Goal: Information Seeking & Learning: Understand process/instructions

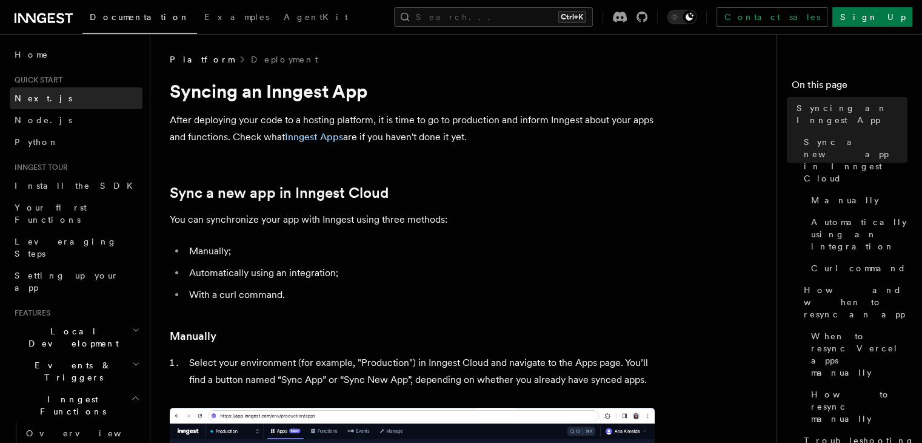
click at [41, 102] on span "Next.js" at bounding box center [44, 98] width 58 height 10
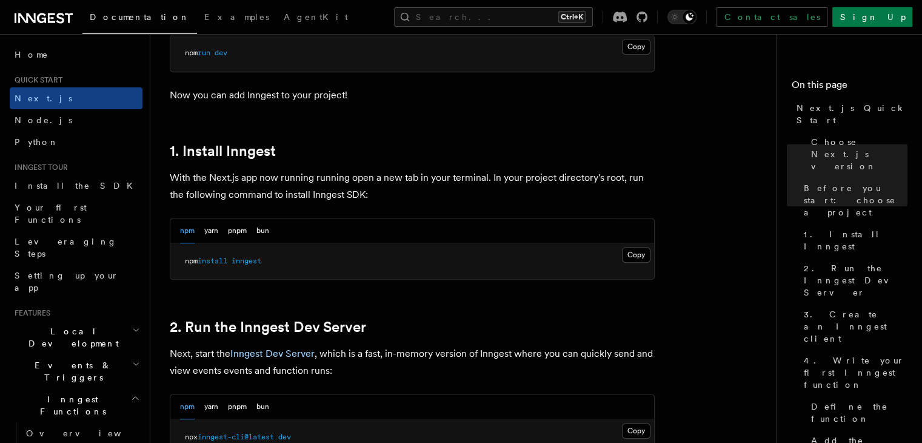
scroll to position [582, 0]
click at [636, 248] on button "Copy Copied" at bounding box center [636, 254] width 28 height 16
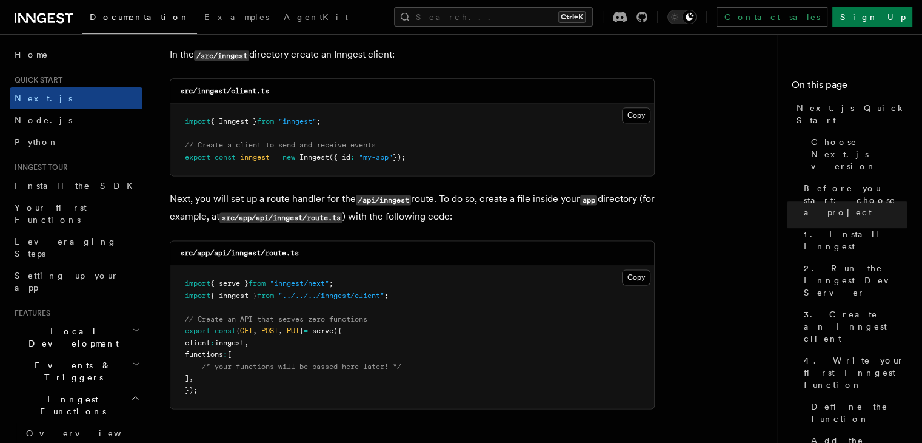
scroll to position [1561, 0]
click at [632, 112] on button "Copy Copied" at bounding box center [636, 114] width 28 height 16
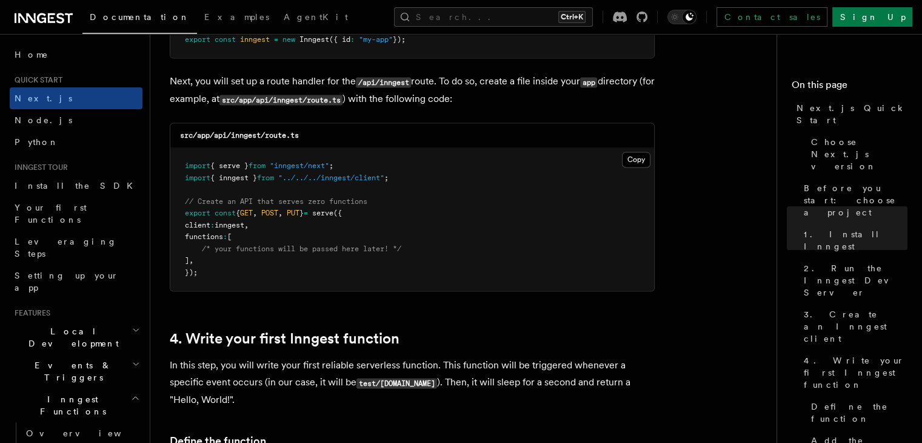
scroll to position [1678, 0]
click at [632, 163] on button "Copy Copied" at bounding box center [636, 159] width 28 height 16
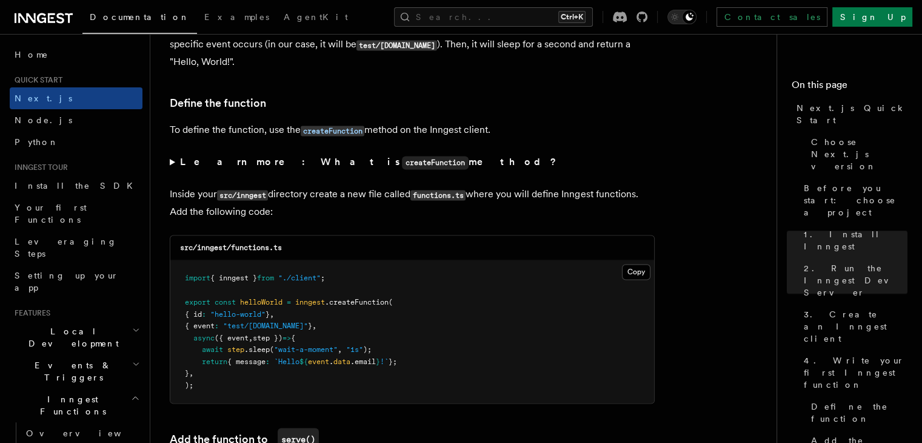
scroll to position [2180, 0]
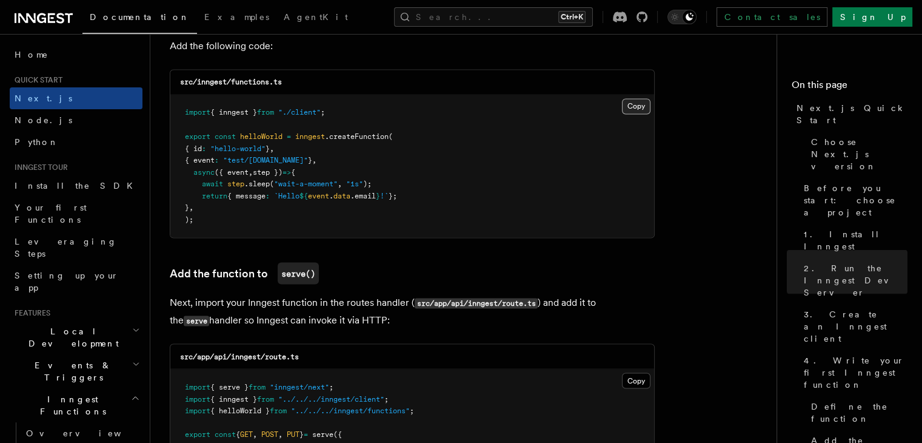
click at [629, 102] on button "Copy Copied" at bounding box center [636, 106] width 28 height 16
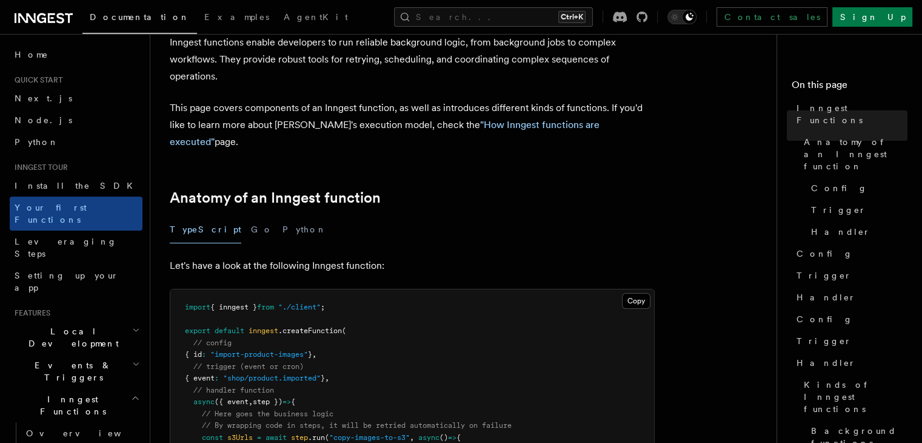
scroll to position [78, 0]
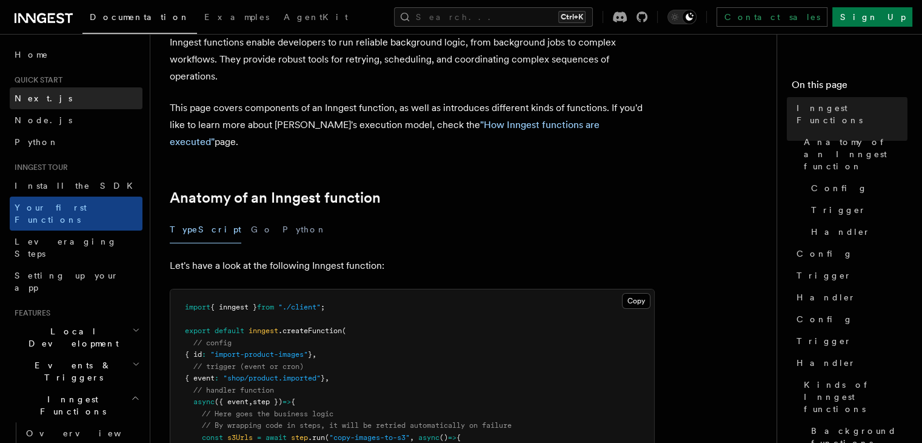
click at [72, 97] on link "Next.js" at bounding box center [76, 98] width 133 height 22
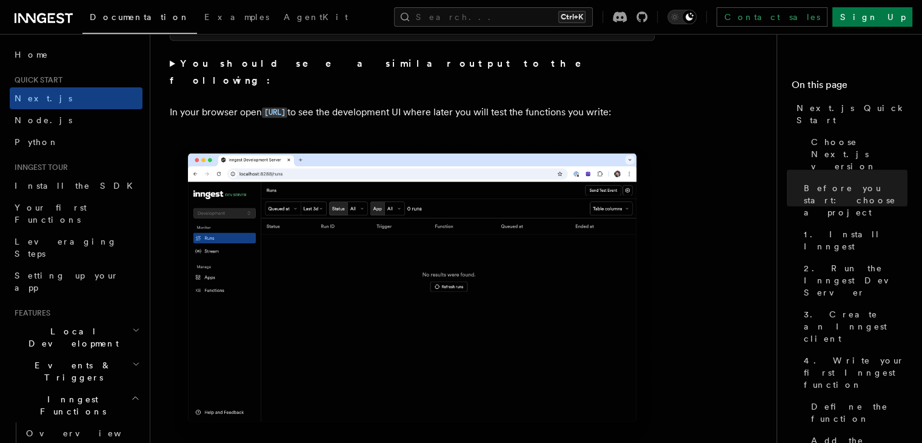
scroll to position [999, 0]
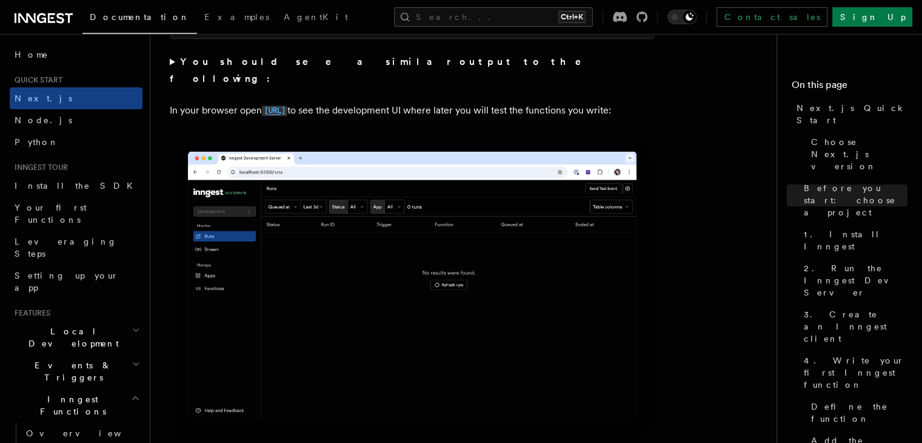
click at [287, 105] on code "[URL]" at bounding box center [274, 110] width 25 height 10
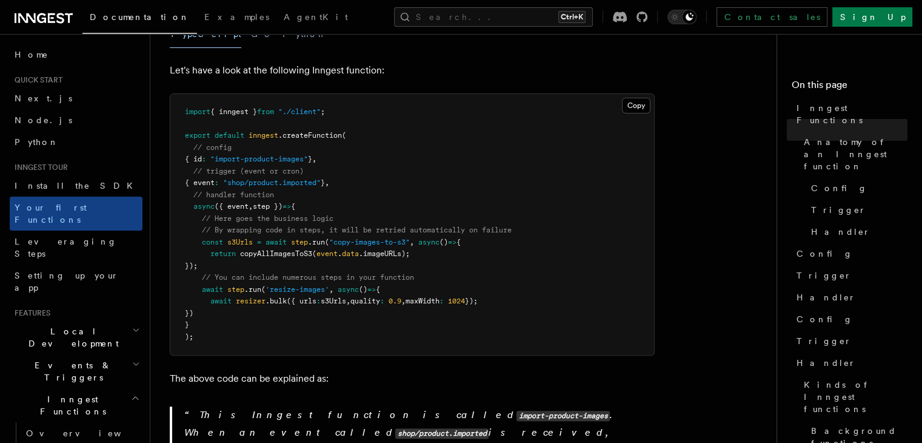
scroll to position [272, 0]
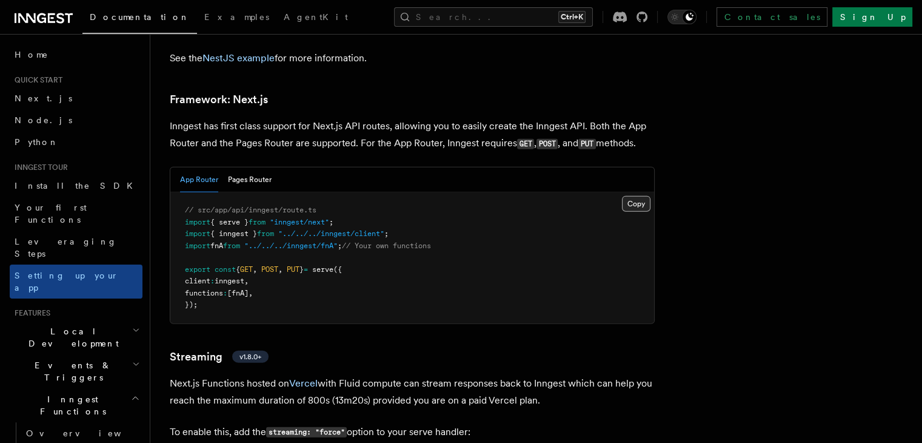
click at [646, 196] on button "Copy Copied" at bounding box center [636, 204] width 28 height 16
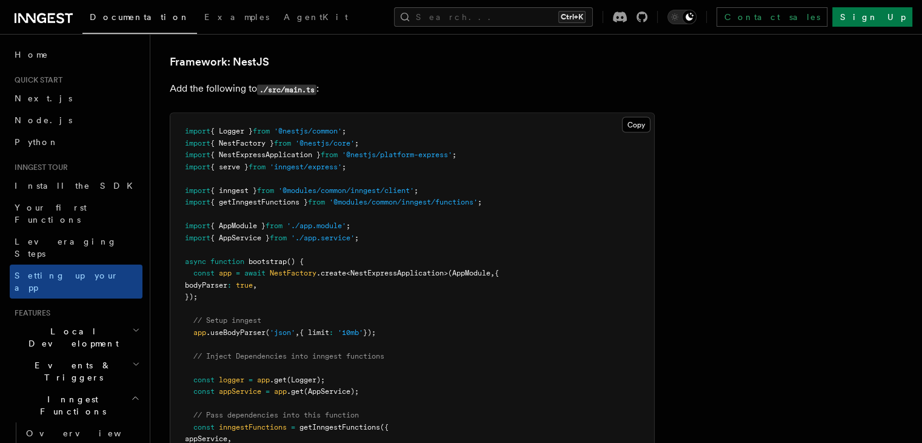
scroll to position [6745, 0]
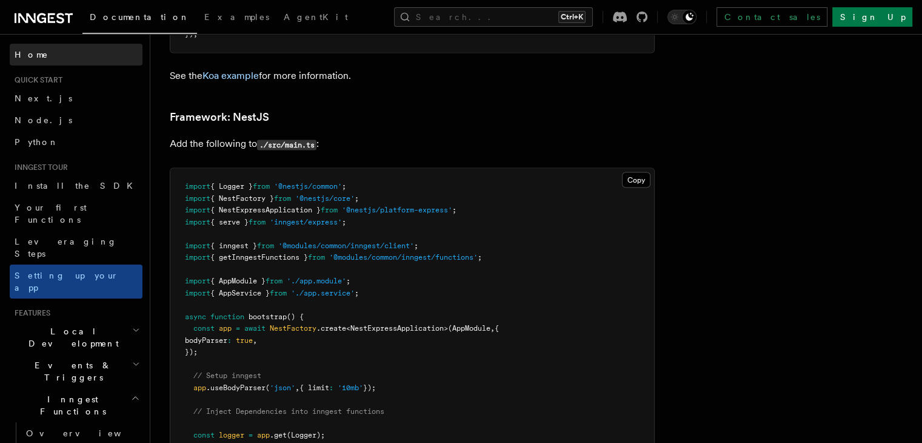
click at [54, 50] on link "Home" at bounding box center [76, 55] width 133 height 22
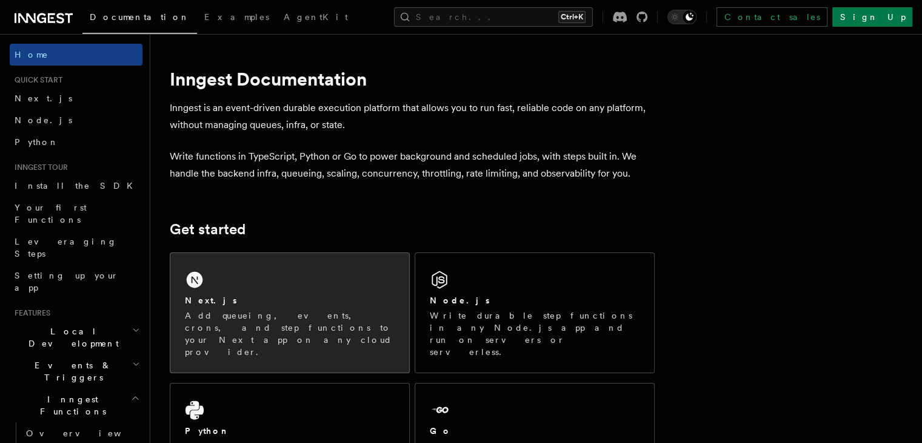
click at [287, 283] on div "Next.js Add queueing, events, crons, and step functions to your Next app on any…" at bounding box center [289, 312] width 239 height 119
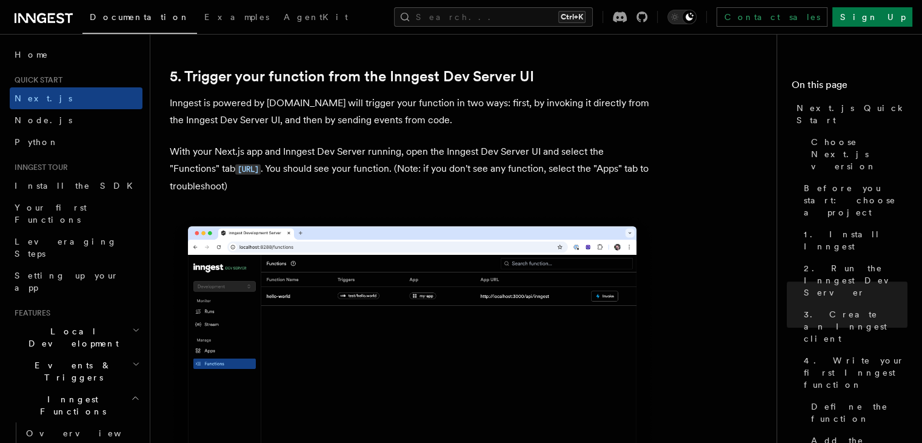
scroll to position [2789, 0]
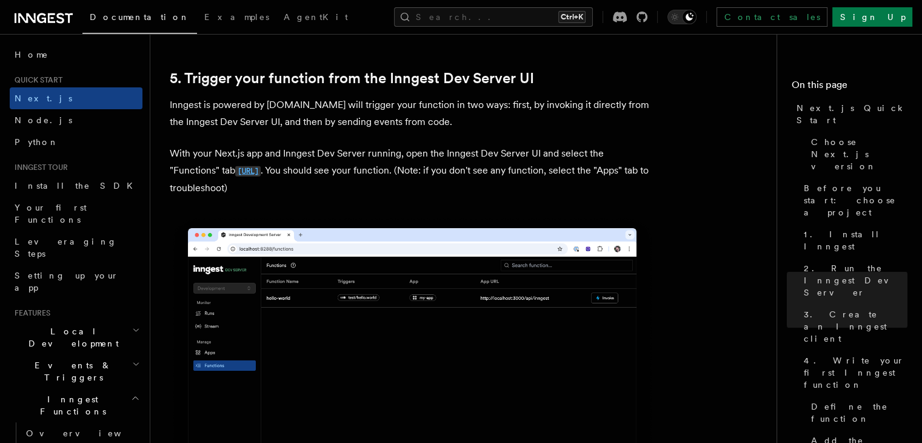
click at [261, 174] on code "http://localhost:8288/functions" at bounding box center [247, 171] width 25 height 10
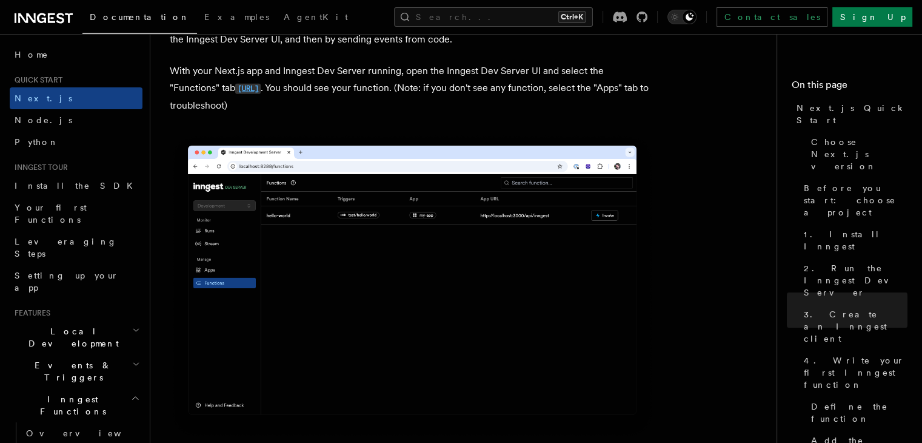
scroll to position [2872, 0]
click at [261, 93] on code "http://localhost:8288/functions" at bounding box center [247, 89] width 25 height 10
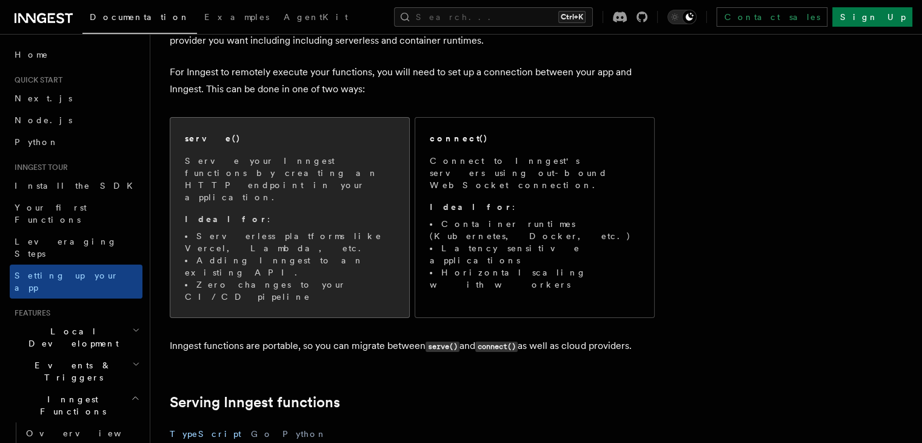
scroll to position [99, 0]
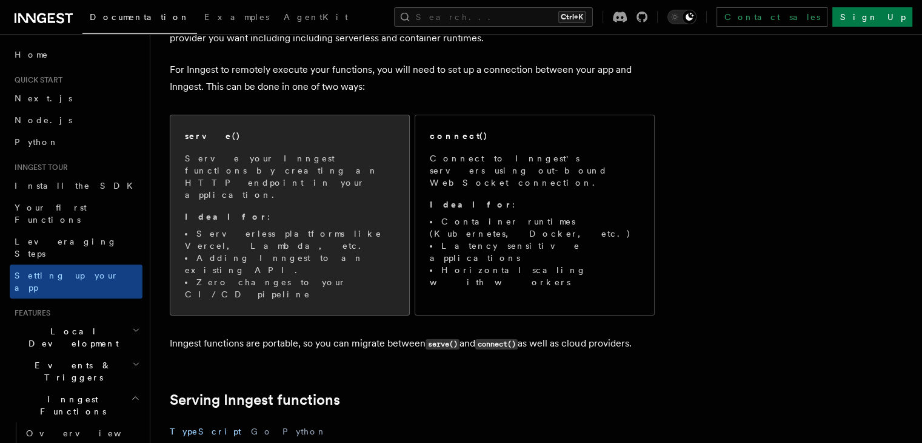
click at [377, 210] on p "Ideal for :" at bounding box center [290, 216] width 210 height 12
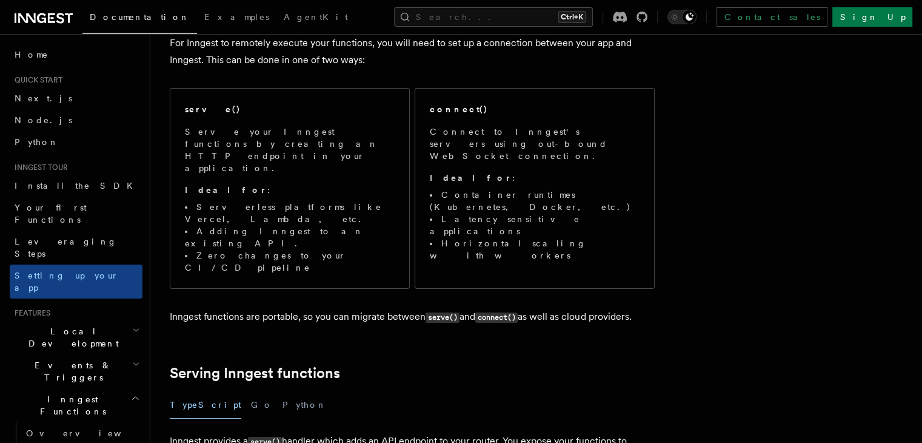
scroll to position [122, 0]
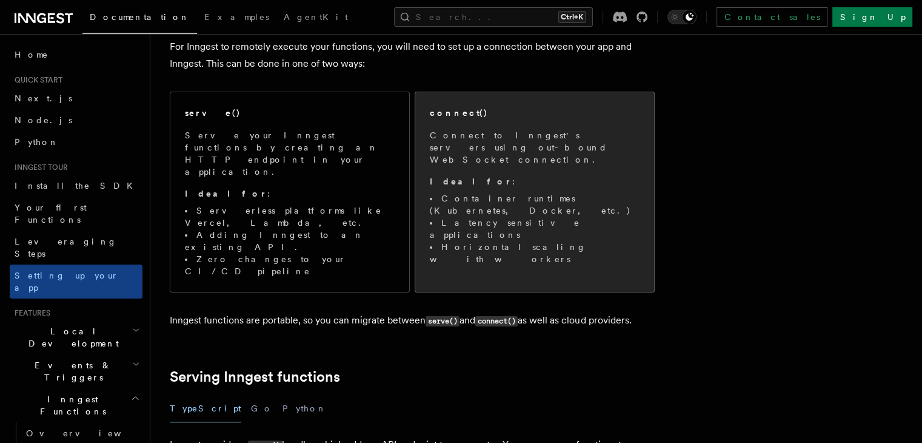
click at [491, 175] on p "Ideal for :" at bounding box center [535, 181] width 210 height 12
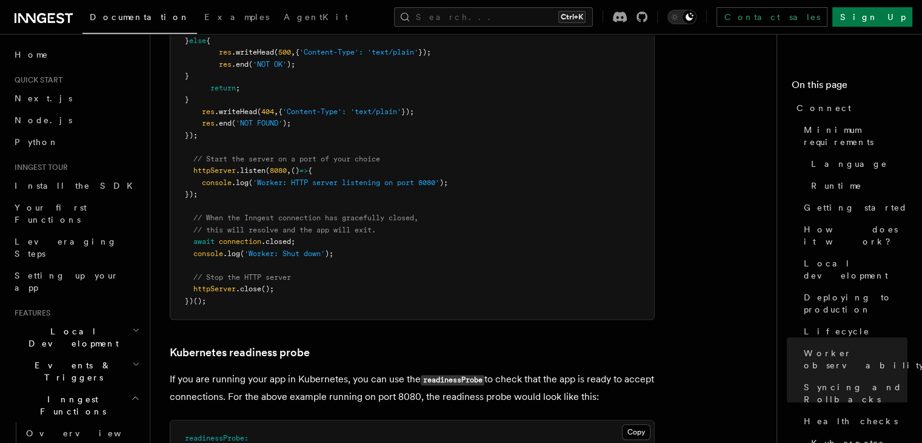
scroll to position [5519, 0]
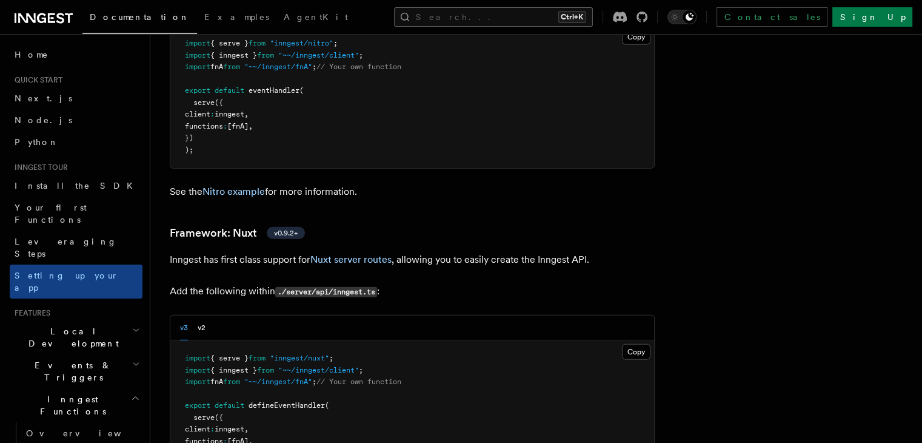
scroll to position [8129, 0]
